Goal: Task Accomplishment & Management: Use online tool/utility

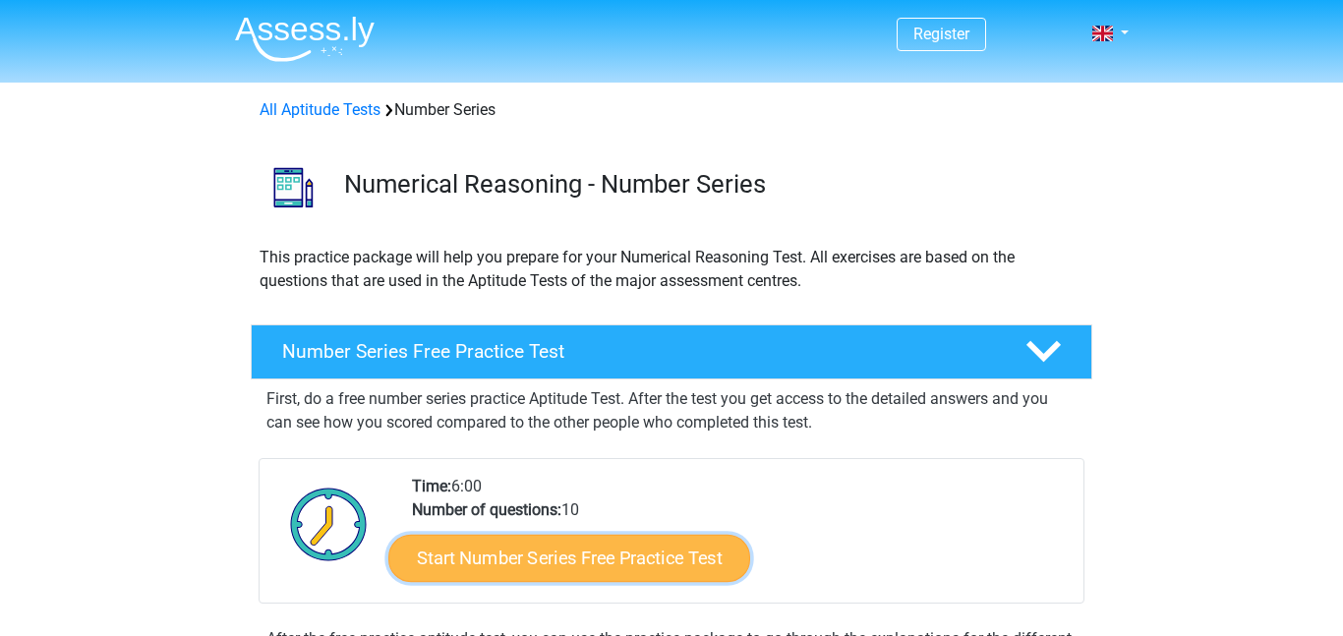
click at [632, 561] on link "Start Number Series Free Practice Test" at bounding box center [569, 557] width 362 height 47
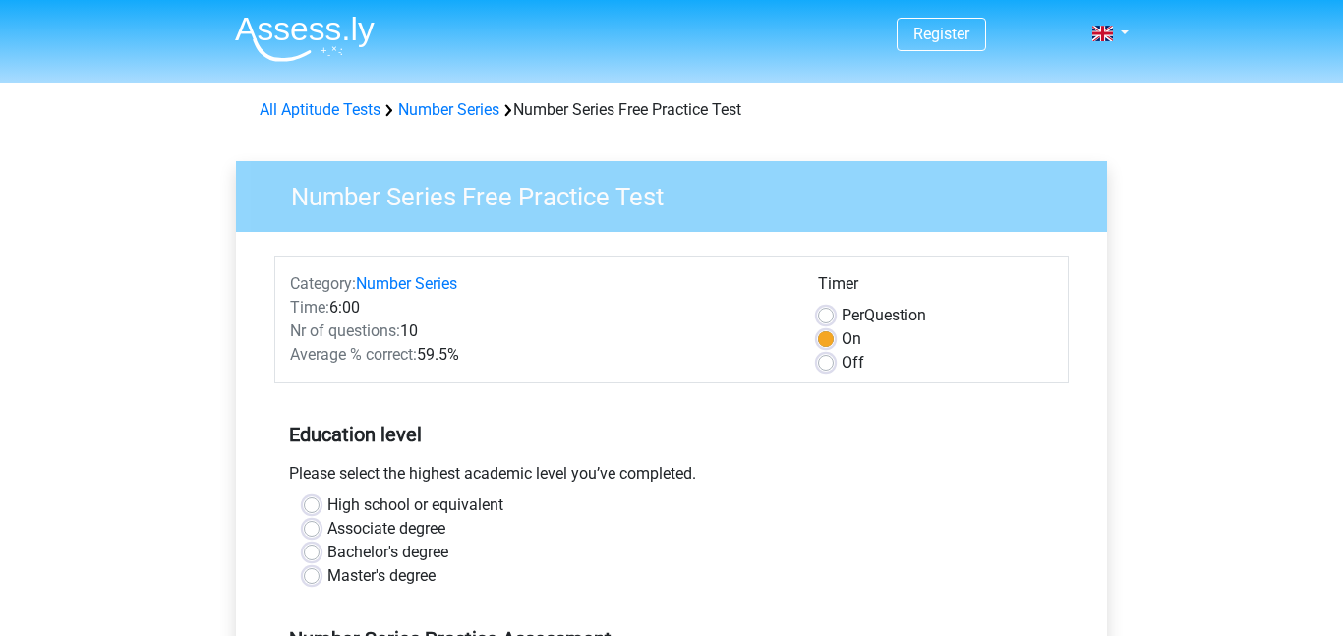
click at [473, 505] on label "High school or equivalent" at bounding box center [415, 506] width 176 height 24
click at [320, 505] on input "High school or equivalent" at bounding box center [312, 504] width 16 height 20
radio input "true"
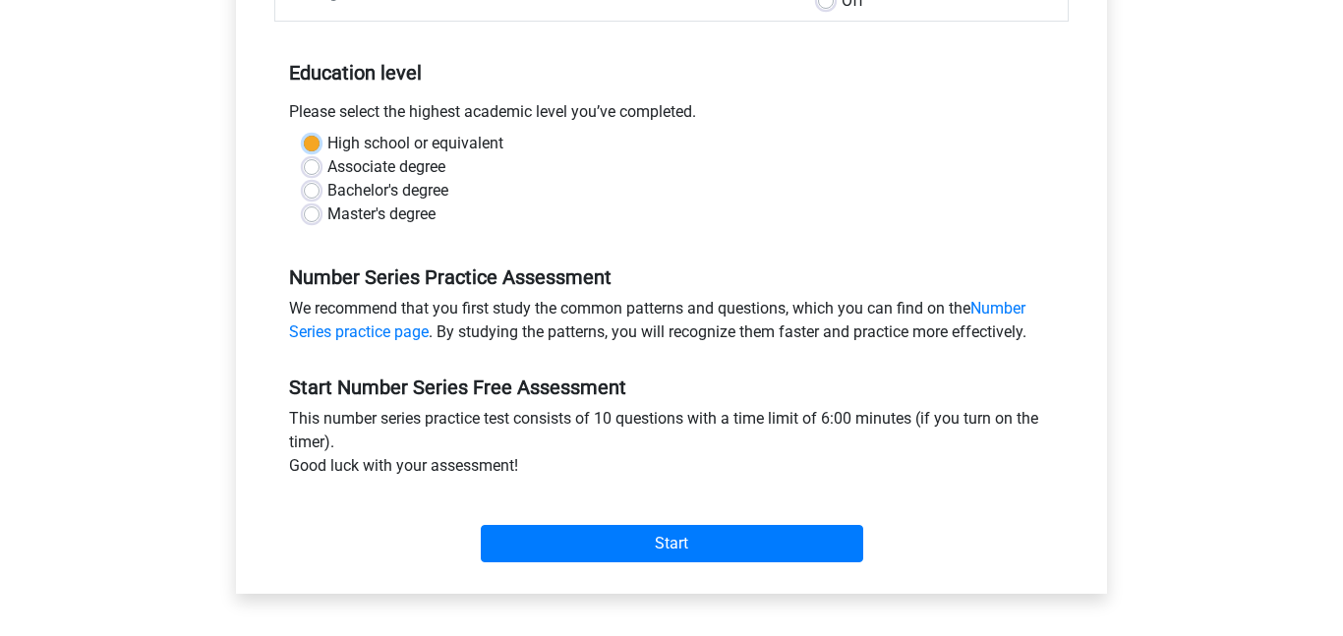
scroll to position [363, 0]
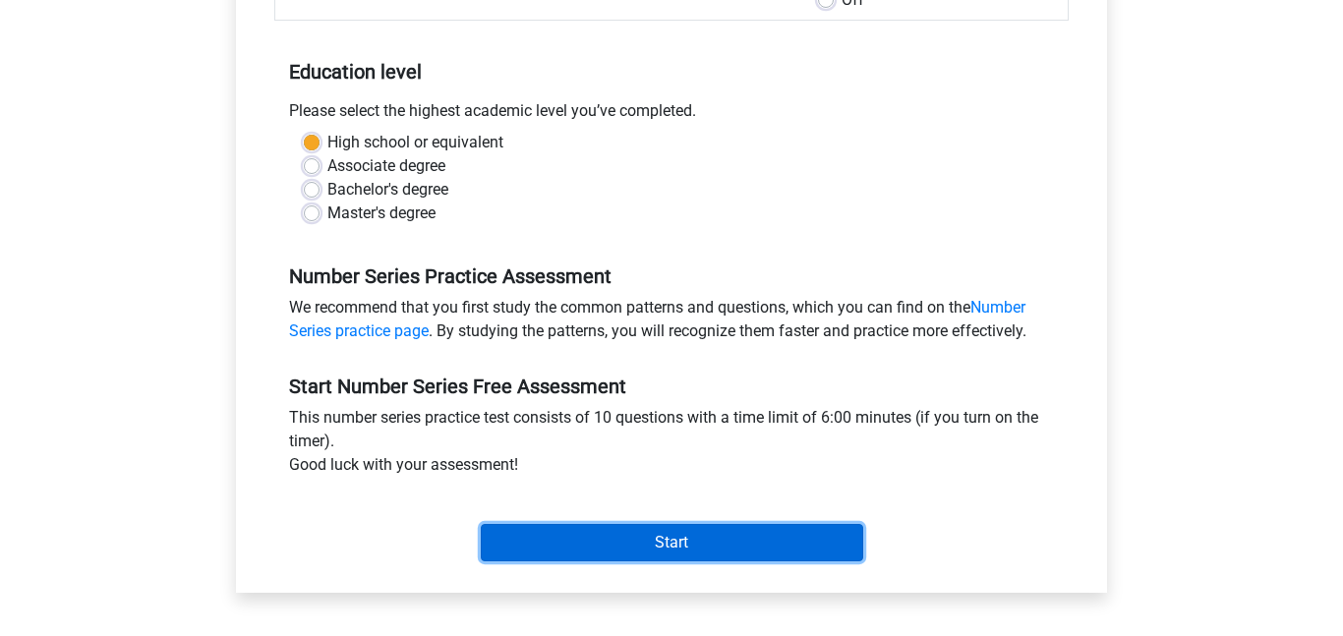
click at [583, 558] on input "Start" at bounding box center [672, 542] width 382 height 37
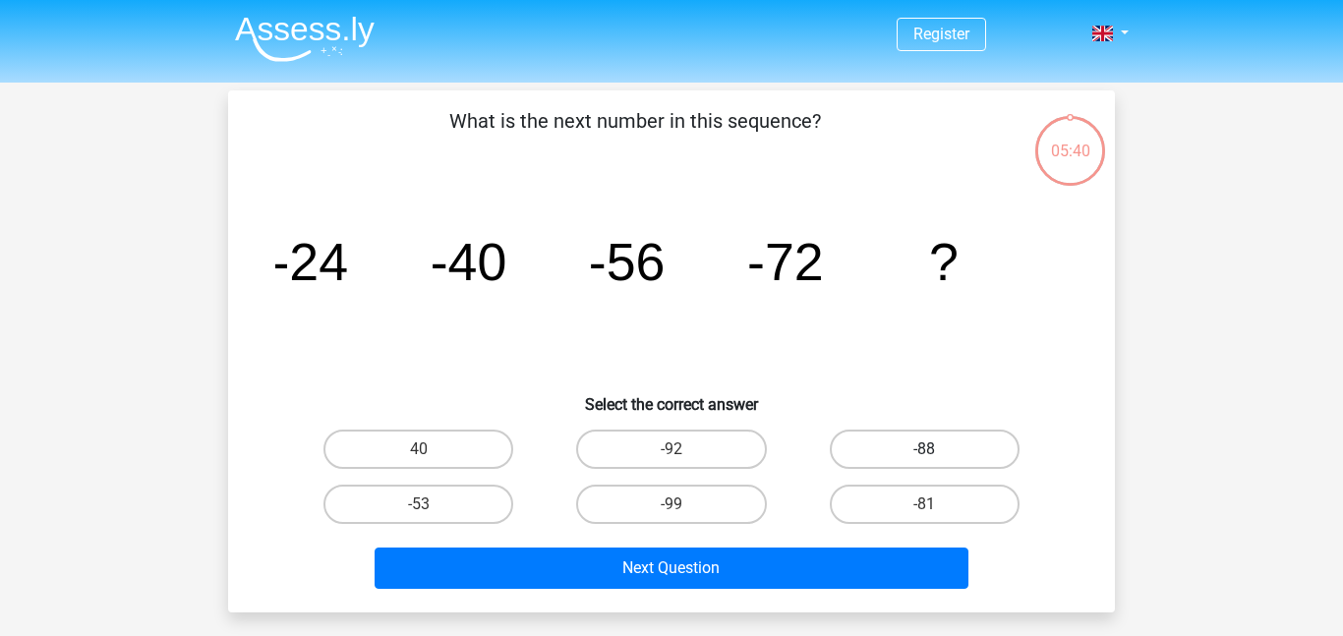
click at [876, 457] on label "-88" at bounding box center [925, 449] width 190 height 39
click at [924, 457] on input "-88" at bounding box center [930, 455] width 13 height 13
radio input "true"
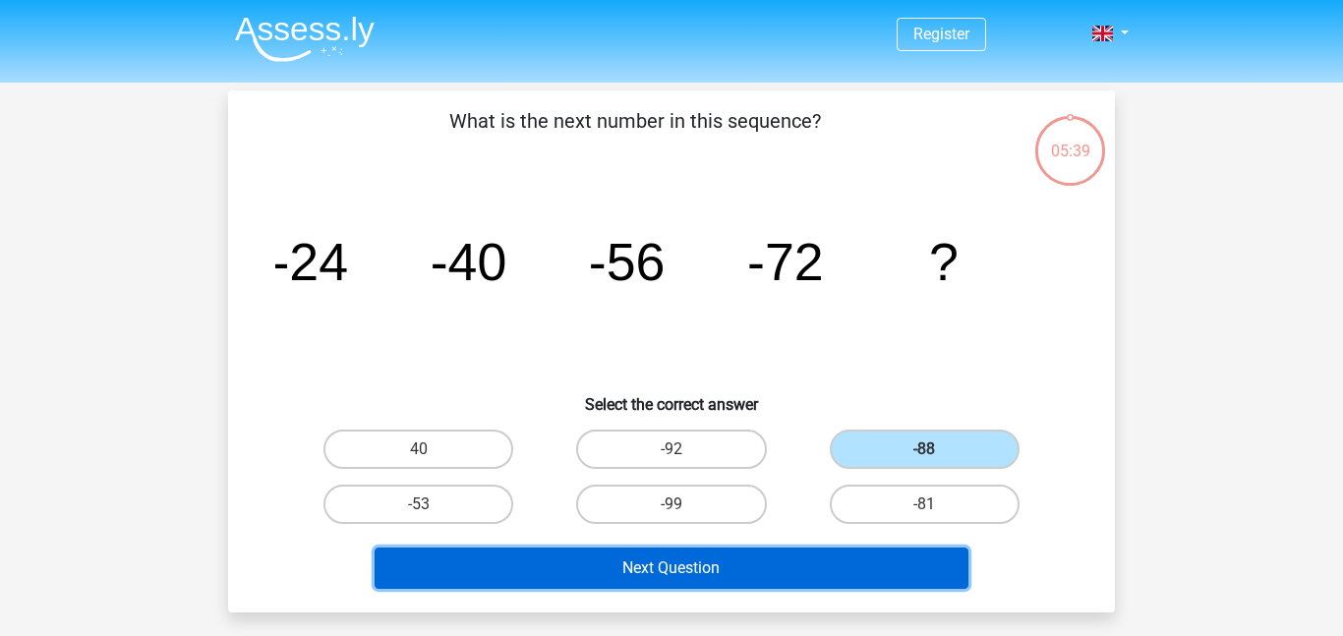
click at [764, 563] on button "Next Question" at bounding box center [672, 568] width 595 height 41
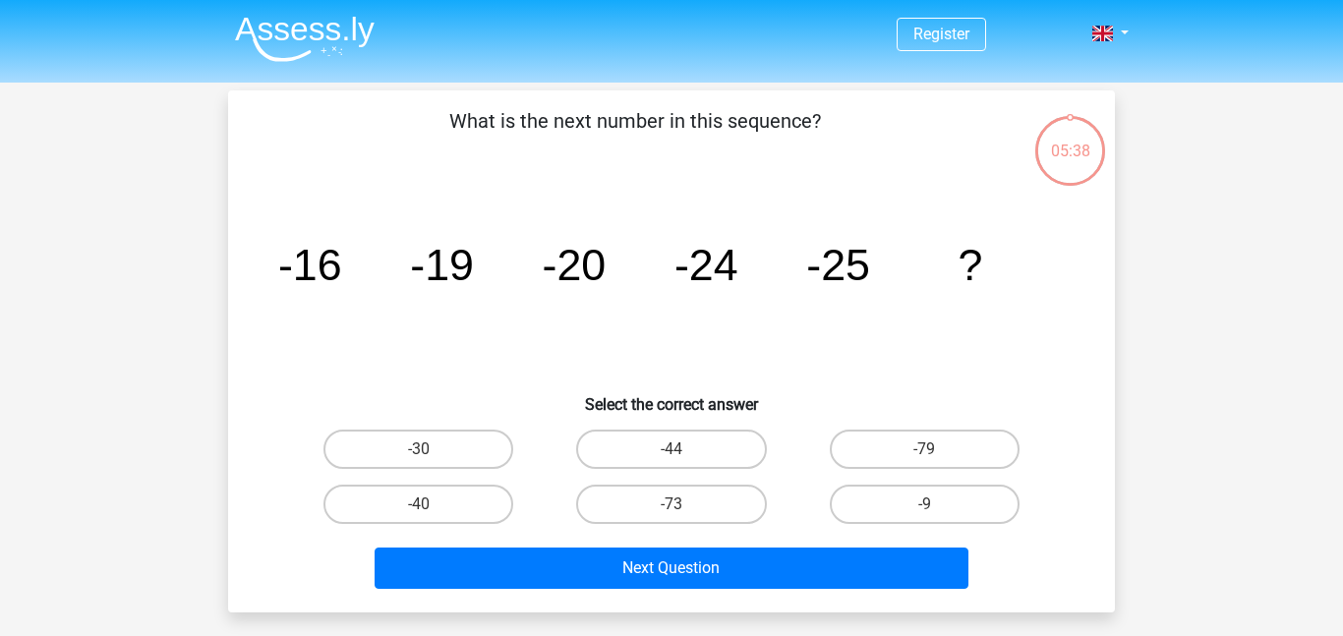
scroll to position [90, 0]
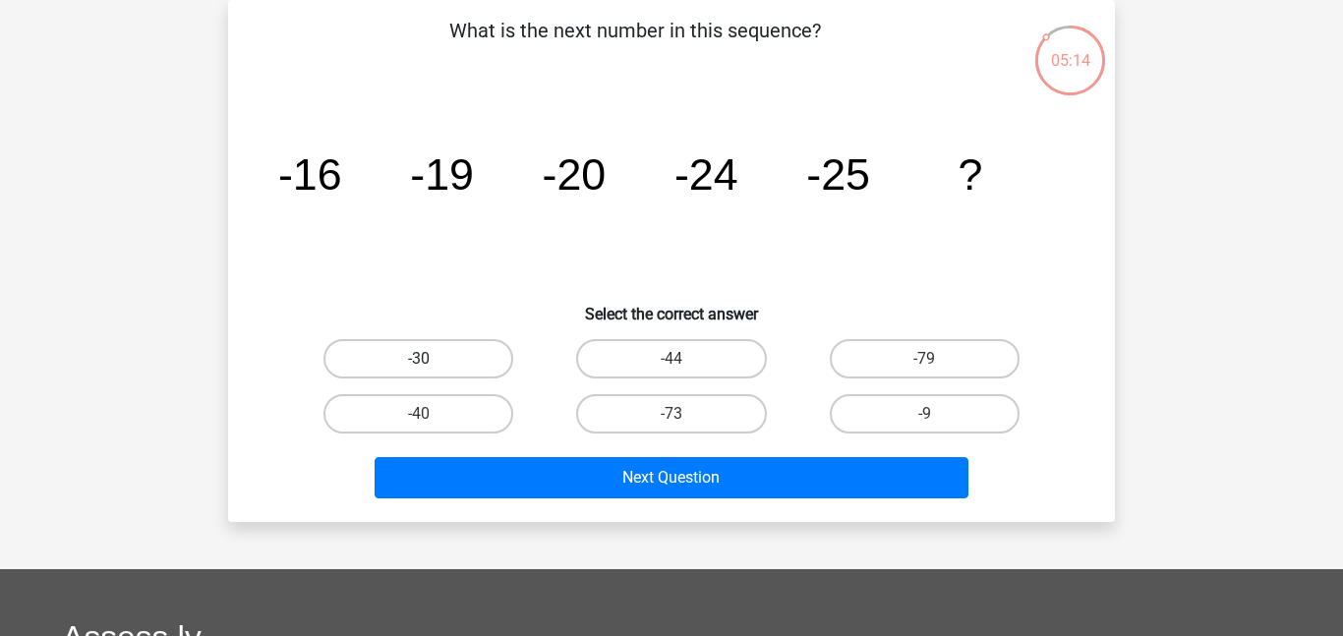
click at [443, 358] on label "-30" at bounding box center [418, 358] width 190 height 39
click at [432, 359] on input "-30" at bounding box center [425, 365] width 13 height 13
radio input "true"
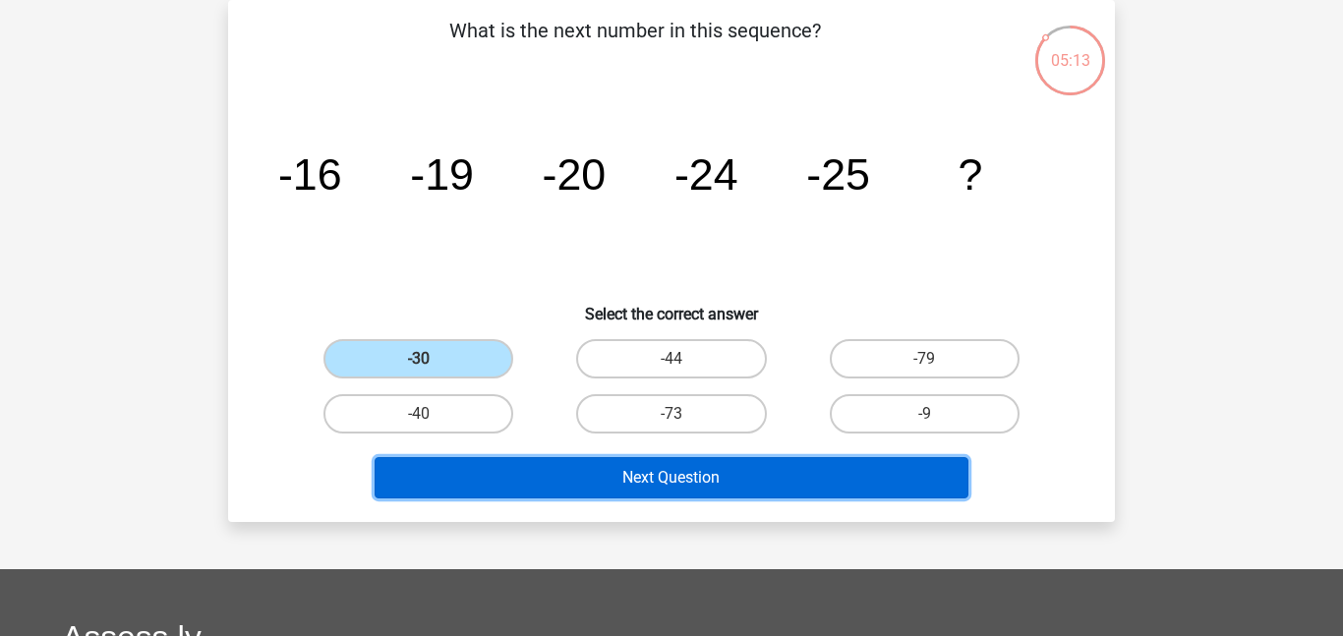
click at [475, 476] on button "Next Question" at bounding box center [672, 477] width 595 height 41
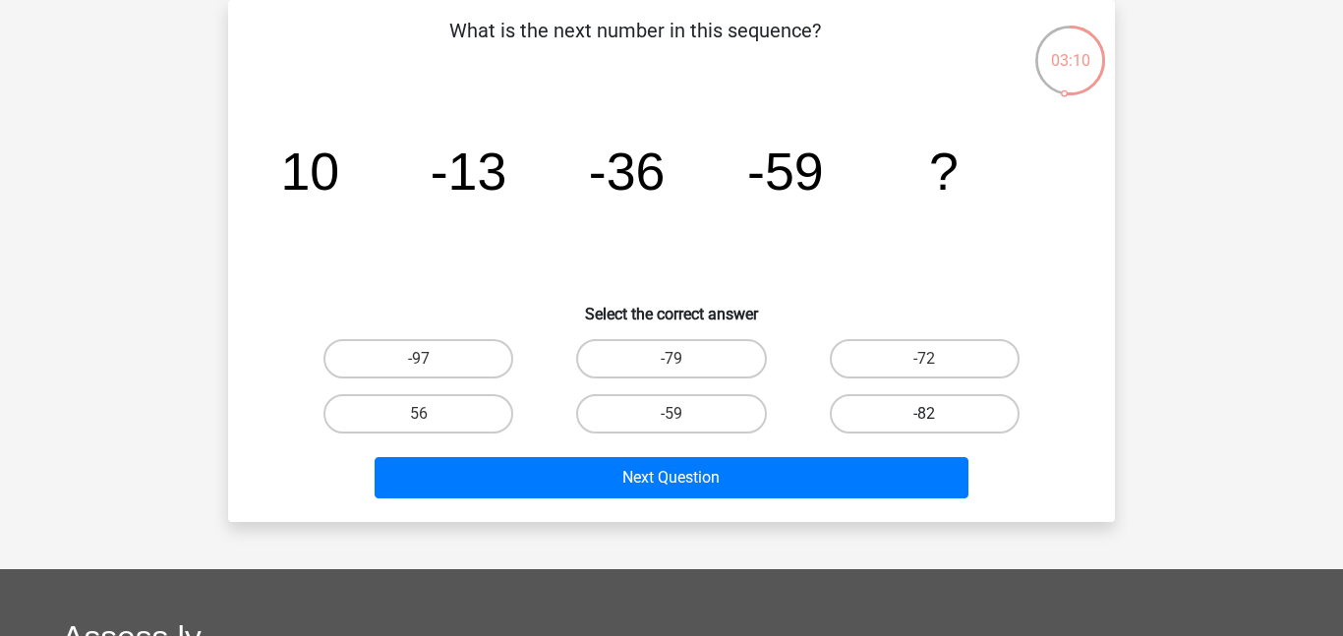
click at [874, 402] on label "-82" at bounding box center [925, 413] width 190 height 39
click at [924, 414] on input "-82" at bounding box center [930, 420] width 13 height 13
radio input "true"
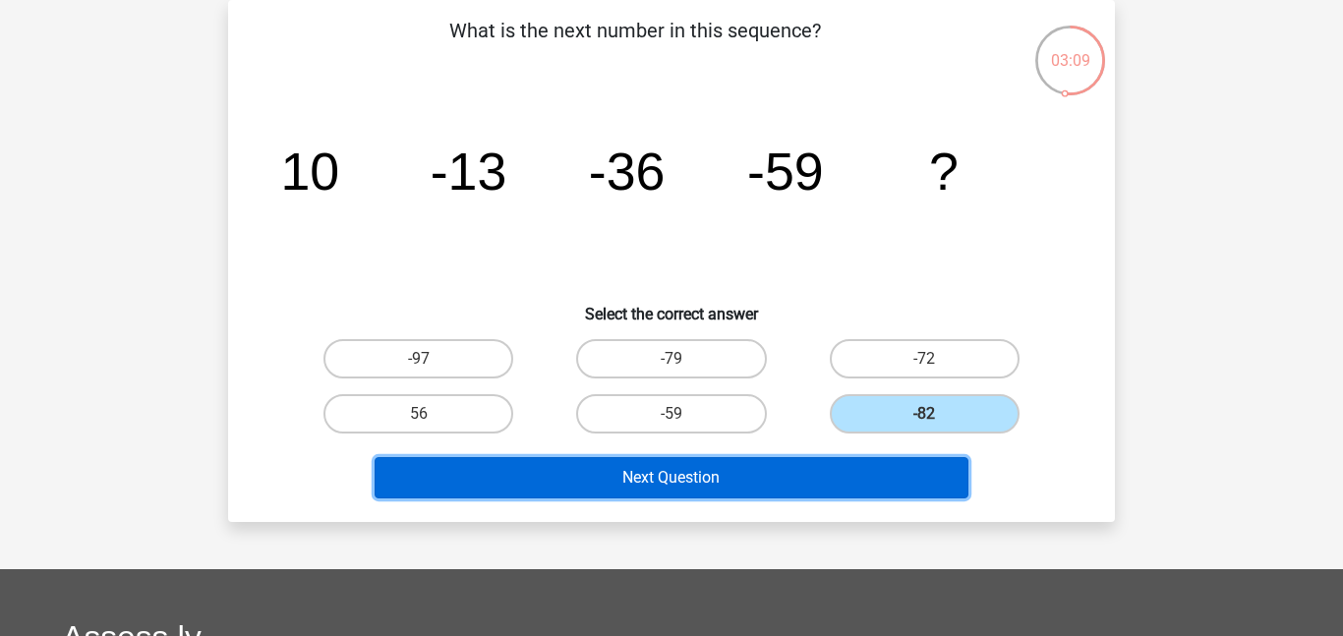
click at [725, 485] on button "Next Question" at bounding box center [672, 477] width 595 height 41
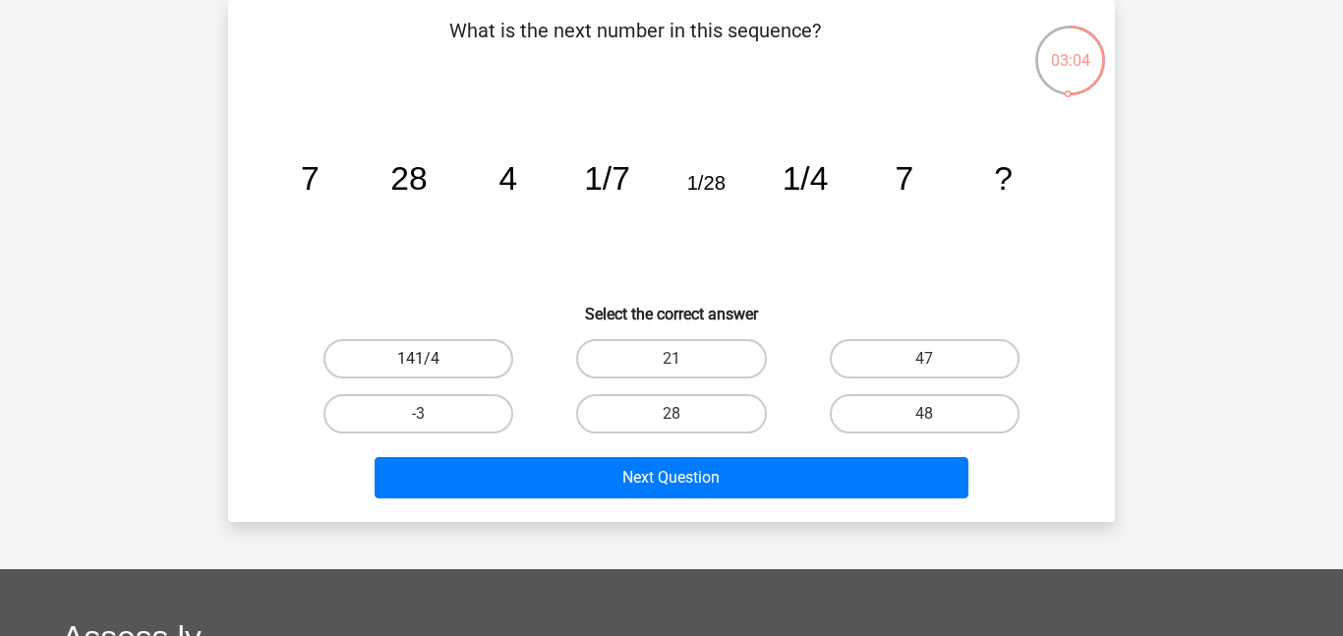
click at [412, 356] on label "141/4" at bounding box center [418, 358] width 190 height 39
click at [419, 359] on input "141/4" at bounding box center [425, 365] width 13 height 13
radio input "true"
click at [549, 501] on div "Next Question" at bounding box center [671, 481] width 759 height 49
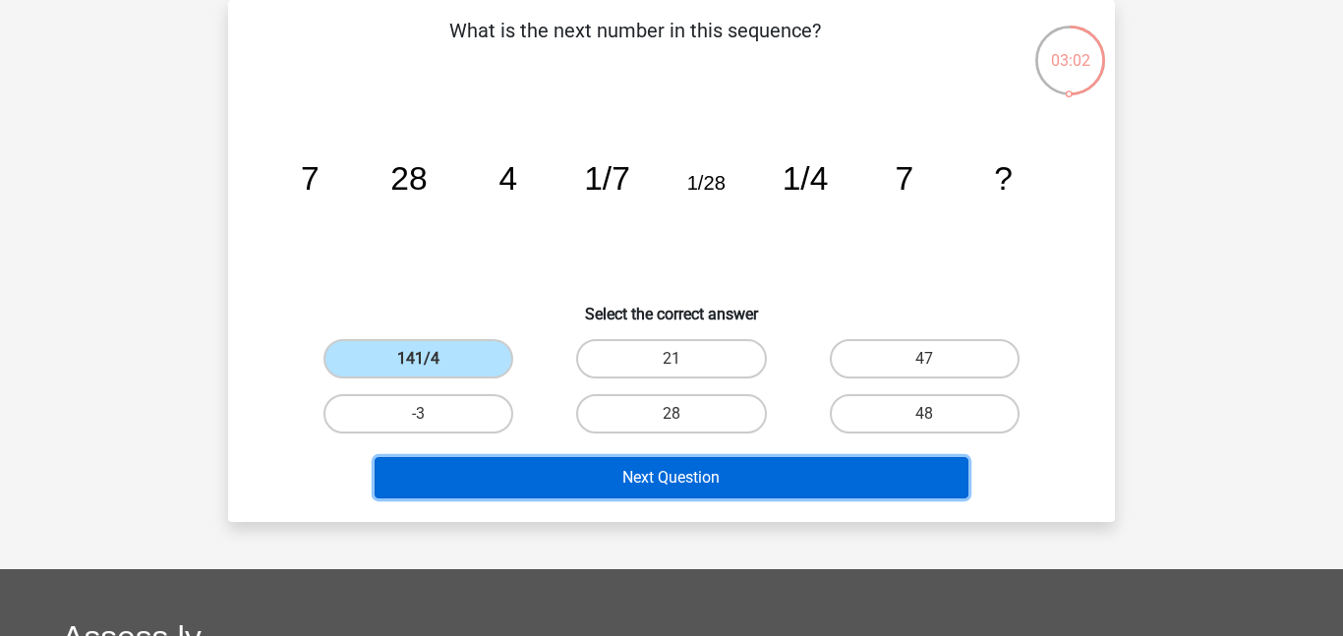
click at [521, 493] on button "Next Question" at bounding box center [672, 477] width 595 height 41
